Goal: Information Seeking & Learning: Learn about a topic

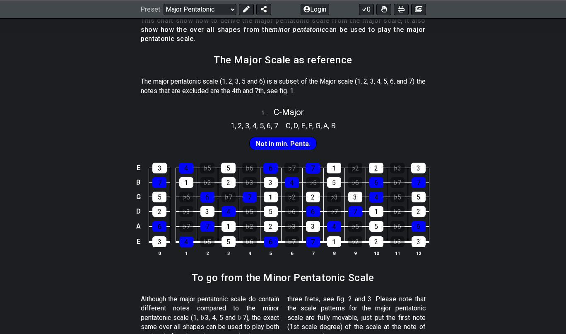
scroll to position [159, 0]
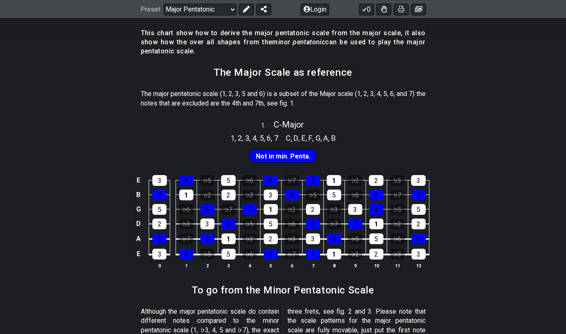
click at [277, 152] on span "Not in min. Penta." at bounding box center [283, 156] width 55 height 12
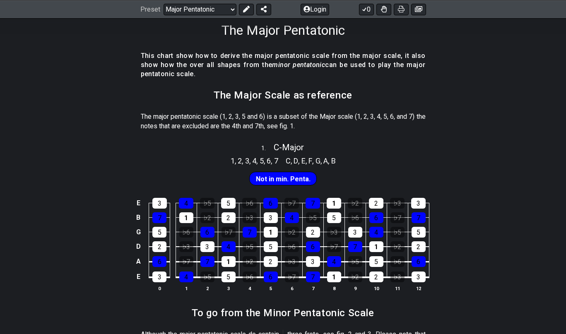
scroll to position [0, 0]
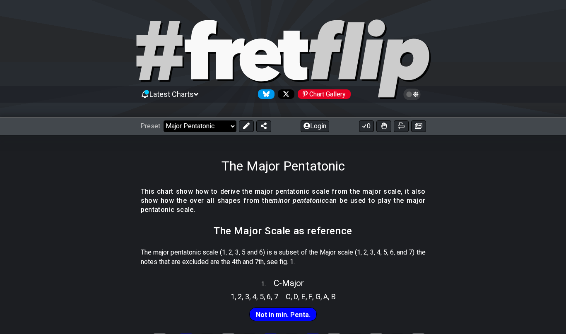
click at [217, 128] on select "Welcome to #fretflip! Initial Preset Custom Preset Minor Pentatonic Major Penta…" at bounding box center [200, 126] width 73 height 12
click at [164, 120] on select "Welcome to #fretflip! Initial Preset Custom Preset Minor Pentatonic Major Penta…" at bounding box center [200, 126] width 73 height 12
select select "/minor-pentatonic"
select select "C"
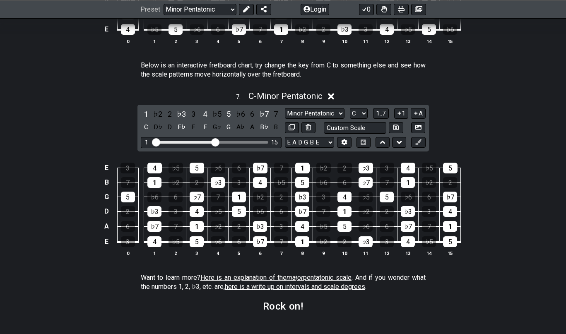
scroll to position [1104, 0]
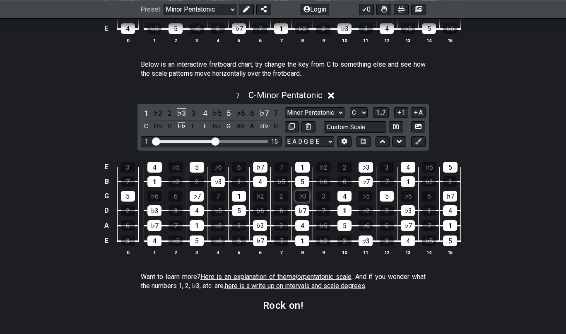
click at [308, 196] on div "♭3" at bounding box center [302, 196] width 14 height 11
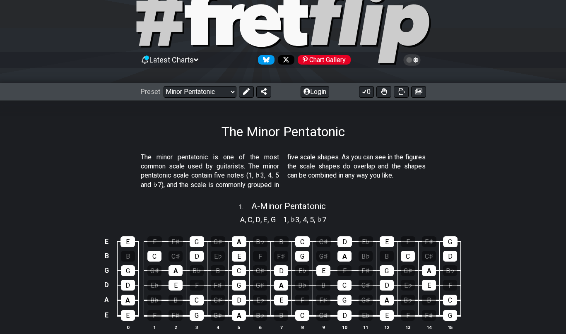
scroll to position [35, 0]
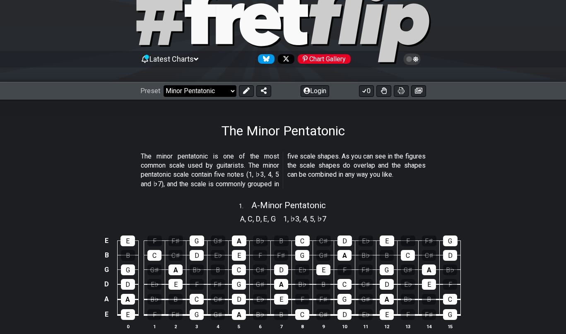
click at [213, 94] on select "Welcome to #fretflip! Initial Preset Custom Preset Minor Pentatonic Major Penta…" at bounding box center [200, 91] width 73 height 12
click at [164, 85] on select "Welcome to #fretflip! Initial Preset Custom Preset Minor Pentatonic Major Penta…" at bounding box center [200, 91] width 73 height 12
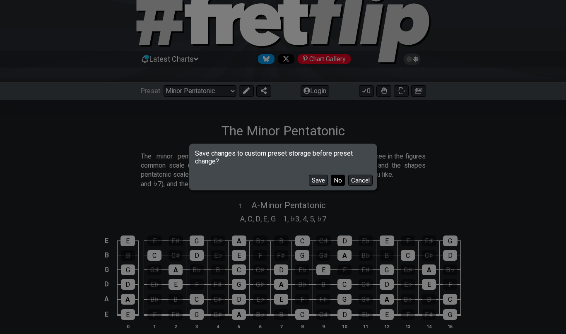
click at [335, 181] on button "No" at bounding box center [338, 180] width 14 height 11
select select "/major-pentatonic"
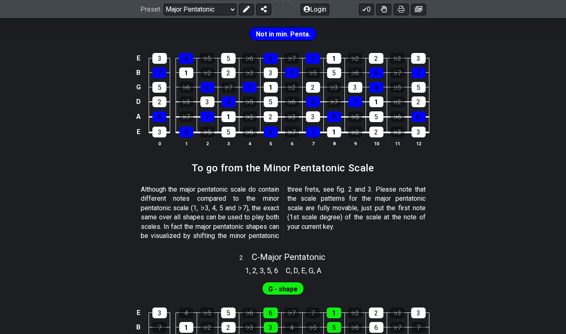
scroll to position [272, 0]
